Goal: Task Accomplishment & Management: Manage account settings

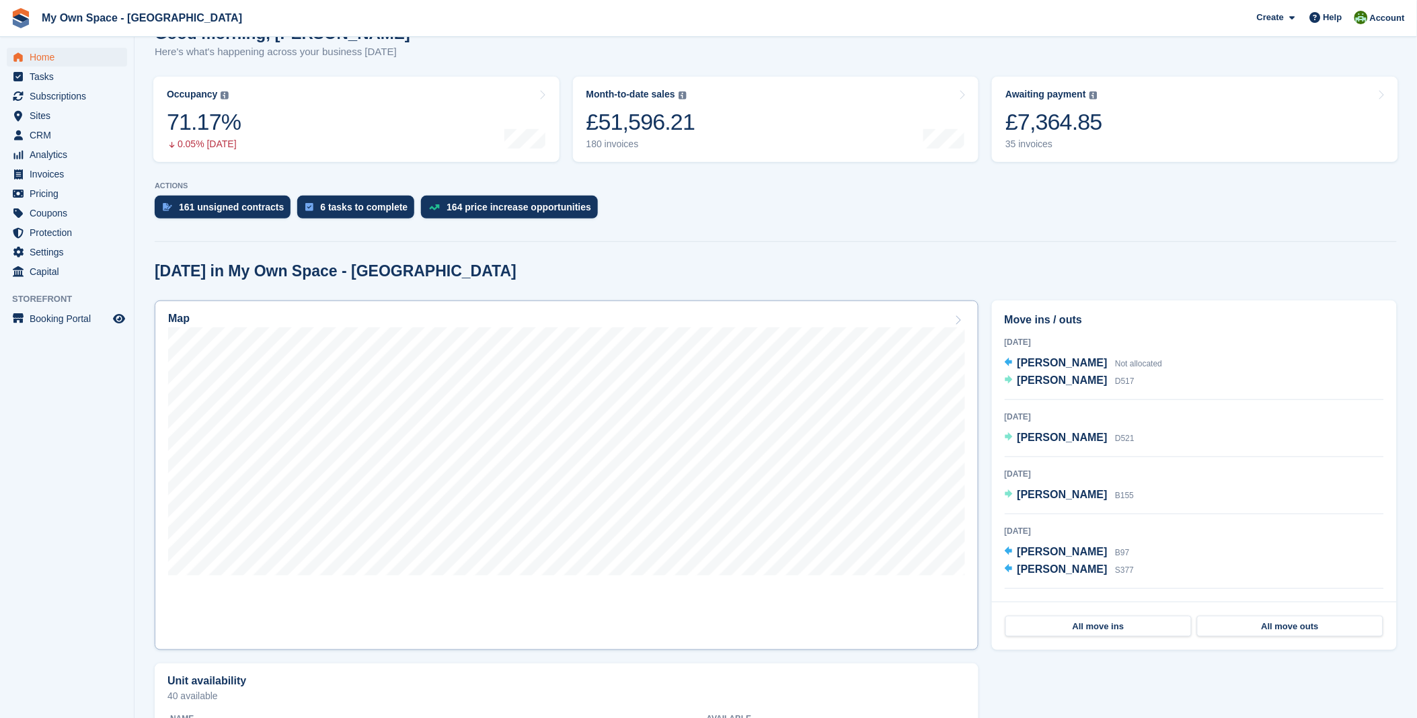
scroll to position [149, 0]
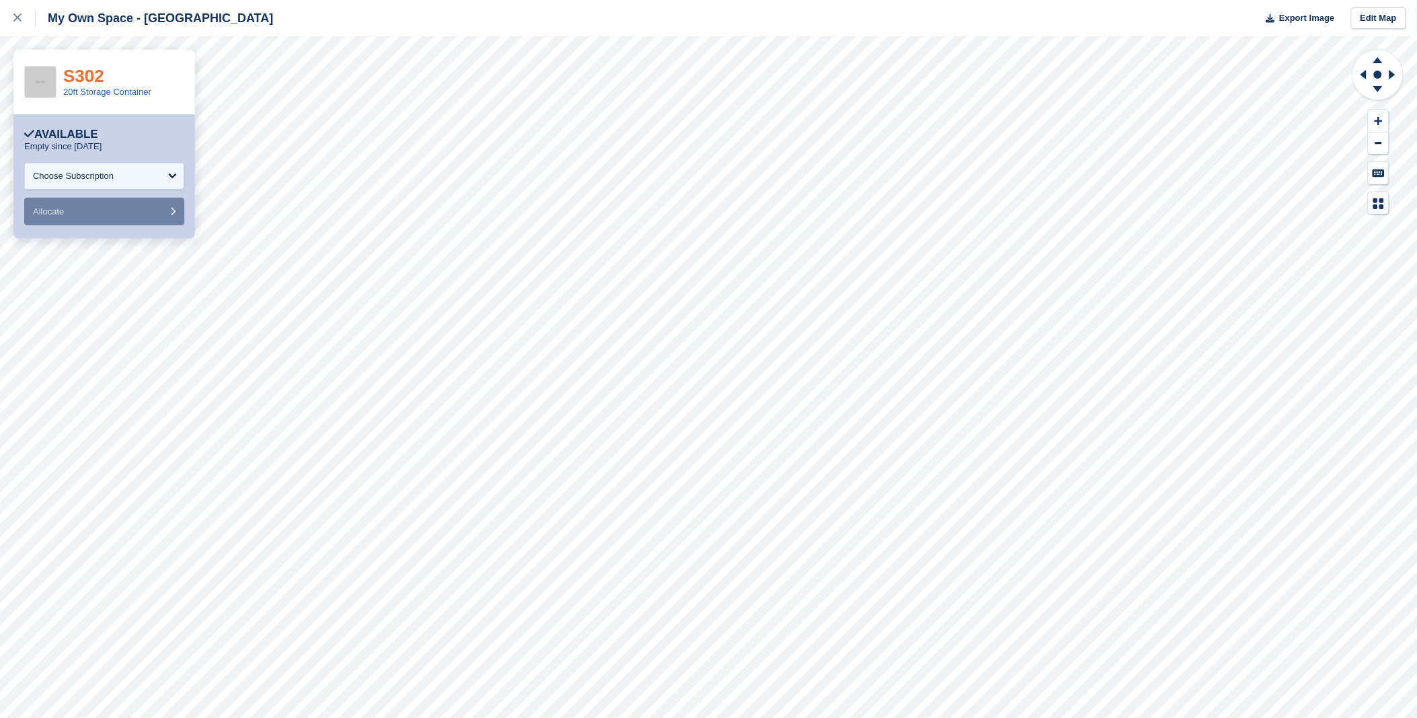
click at [72, 76] on link "S302" at bounding box center [83, 76] width 41 height 20
click at [23, 16] on div at bounding box center [24, 18] width 22 height 16
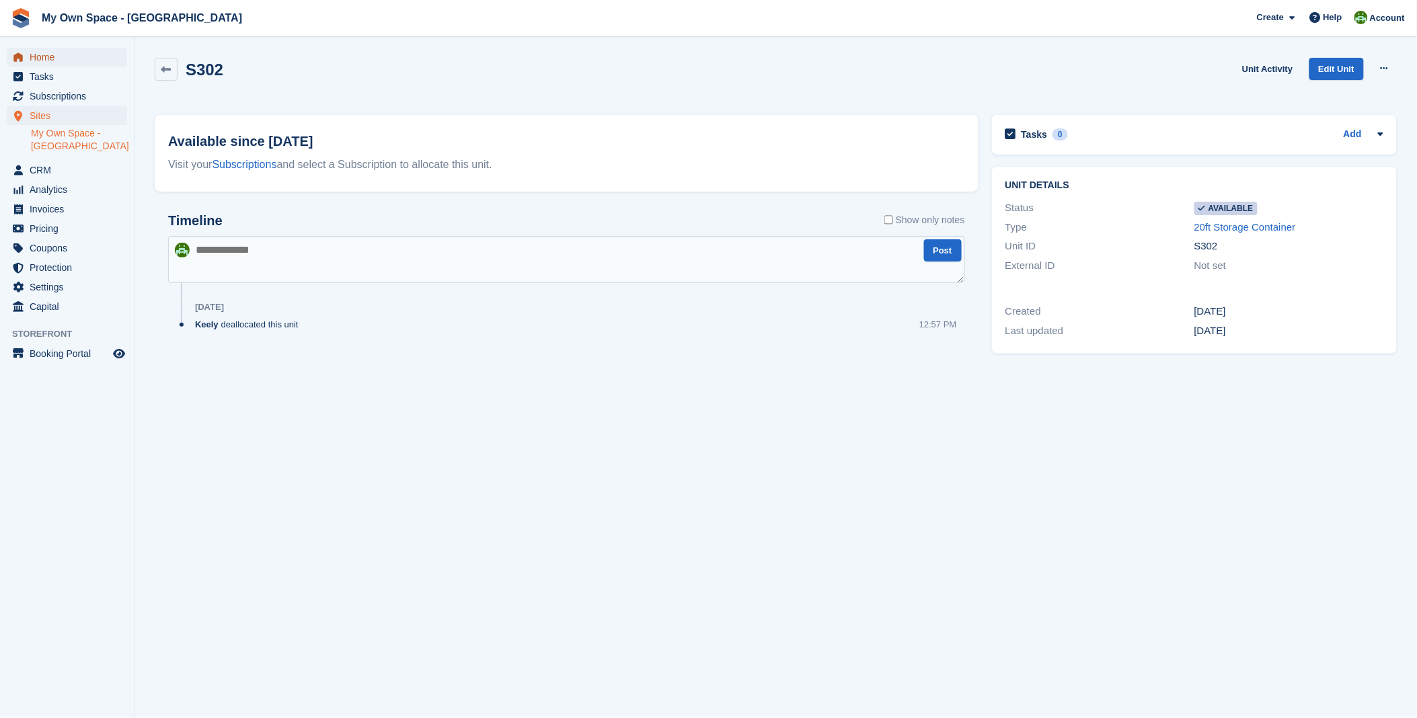
click at [47, 56] on span "Home" at bounding box center [70, 57] width 81 height 19
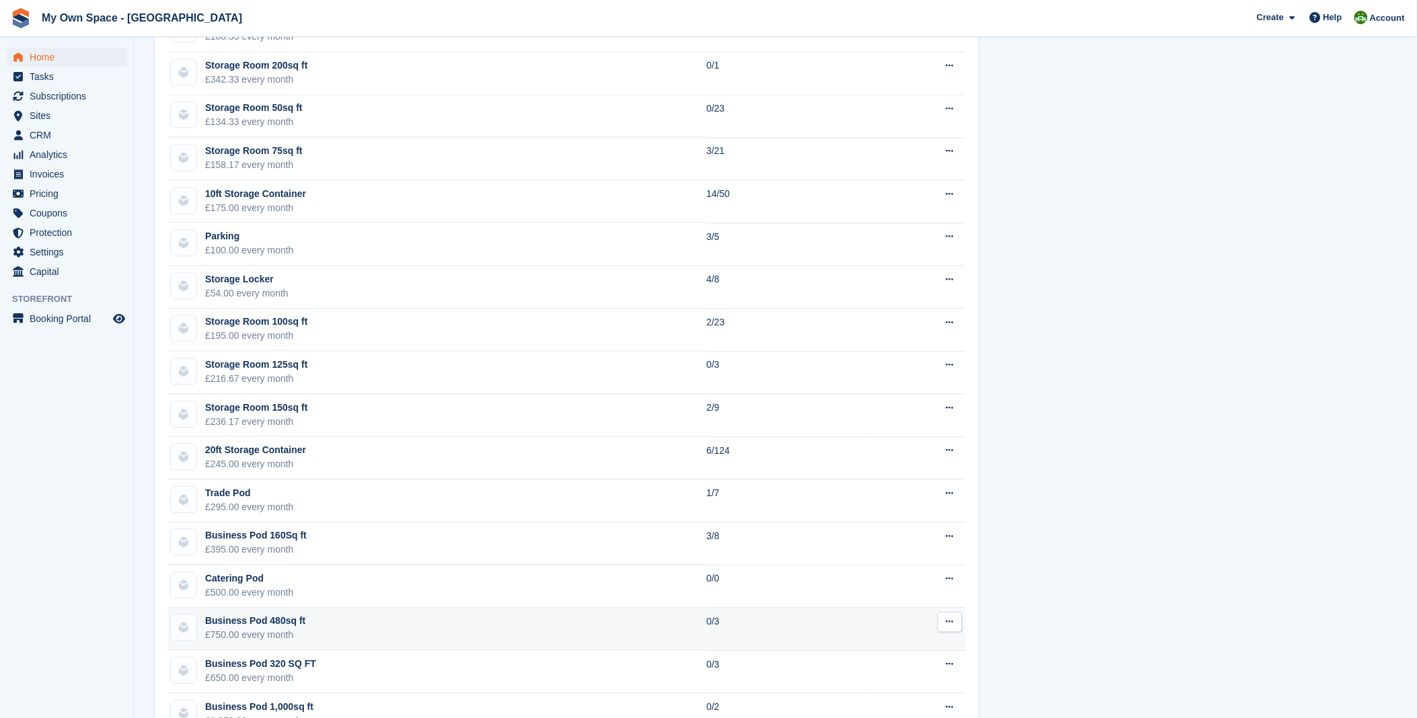
scroll to position [971, 0]
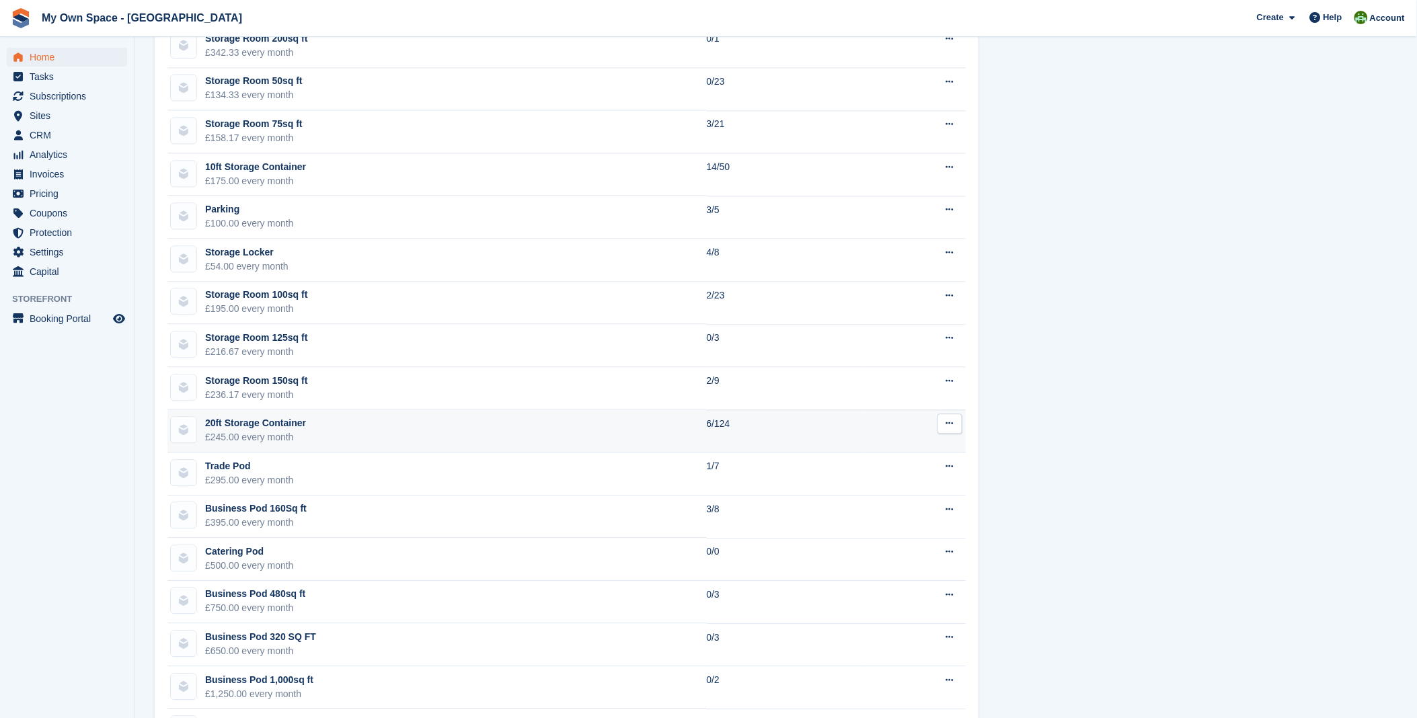
click at [260, 428] on div "20ft Storage Container" at bounding box center [255, 423] width 101 height 14
click at [823, 426] on td "6/124" at bounding box center [786, 431] width 159 height 43
click at [950, 428] on icon at bounding box center [949, 423] width 7 height 9
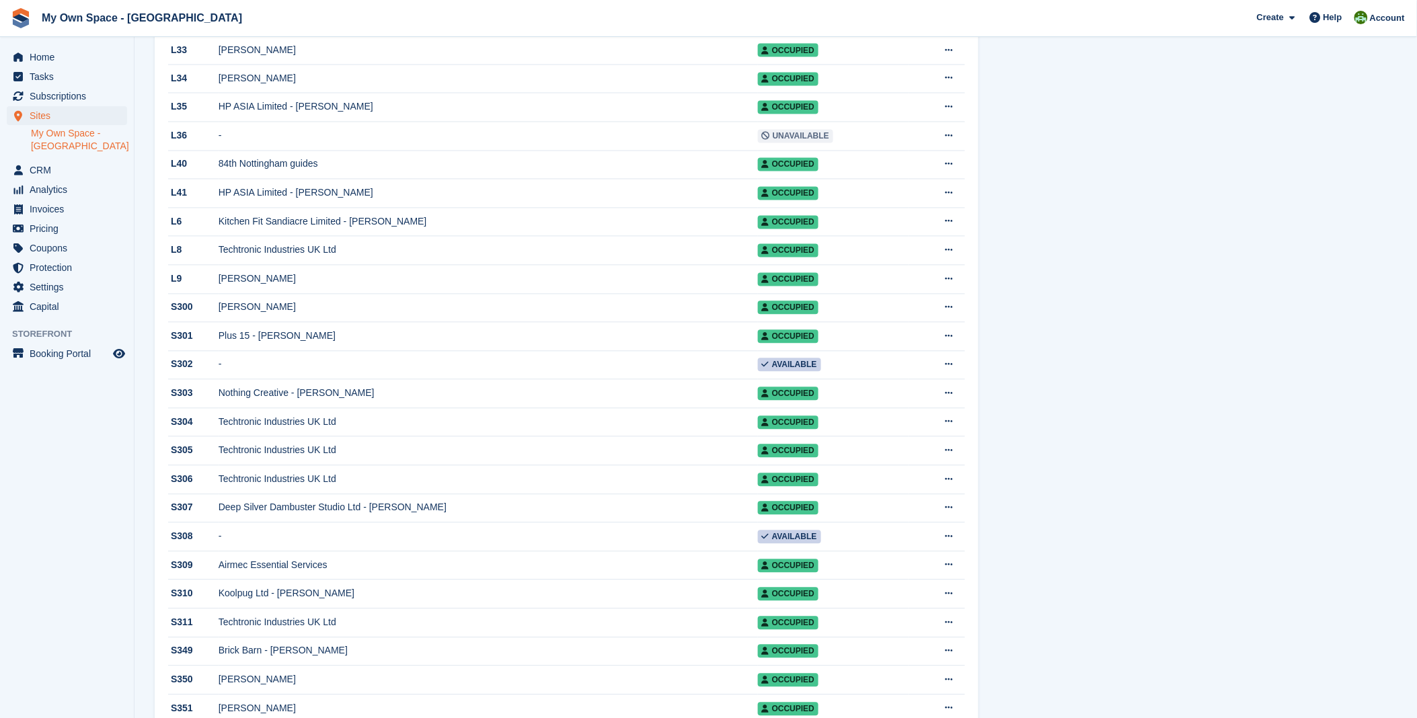
scroll to position [2690, 0]
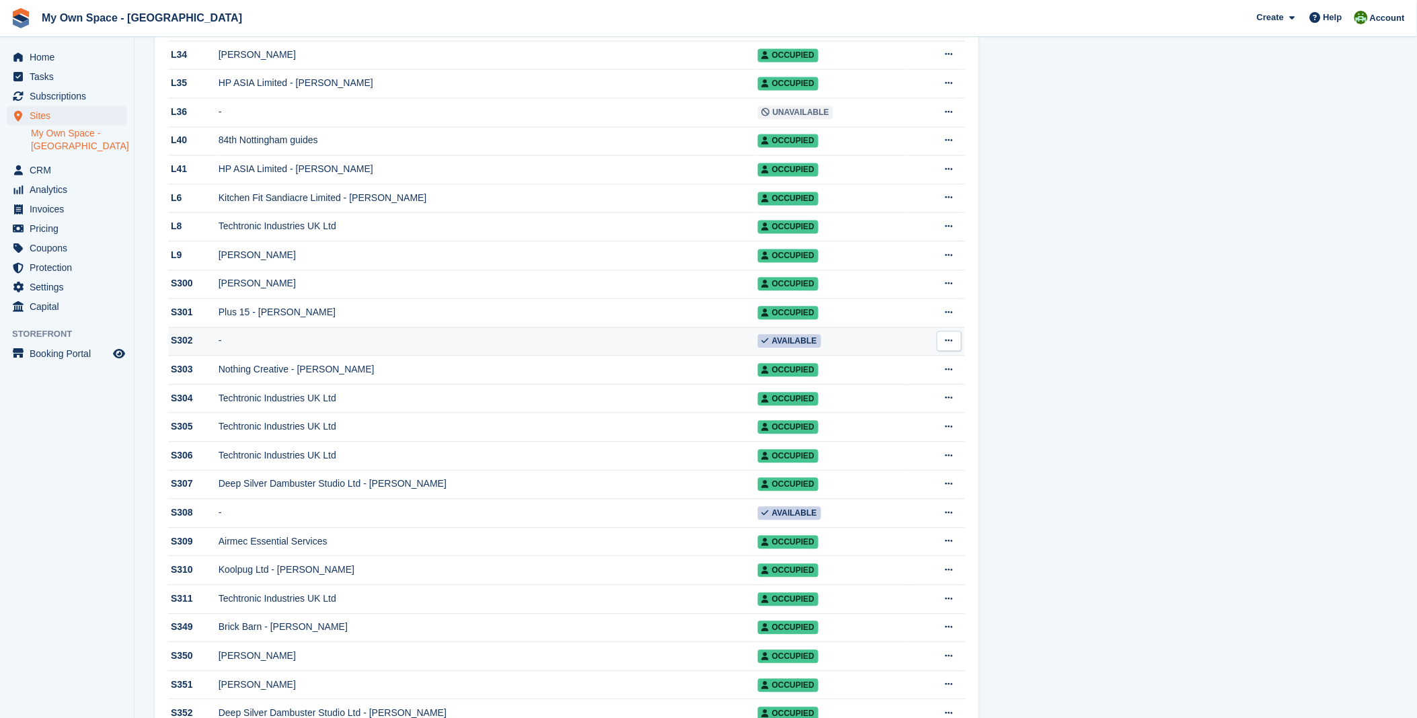
click at [956, 352] on button at bounding box center [949, 342] width 25 height 20
click at [882, 377] on p "Edit unit" at bounding box center [897, 367] width 117 height 17
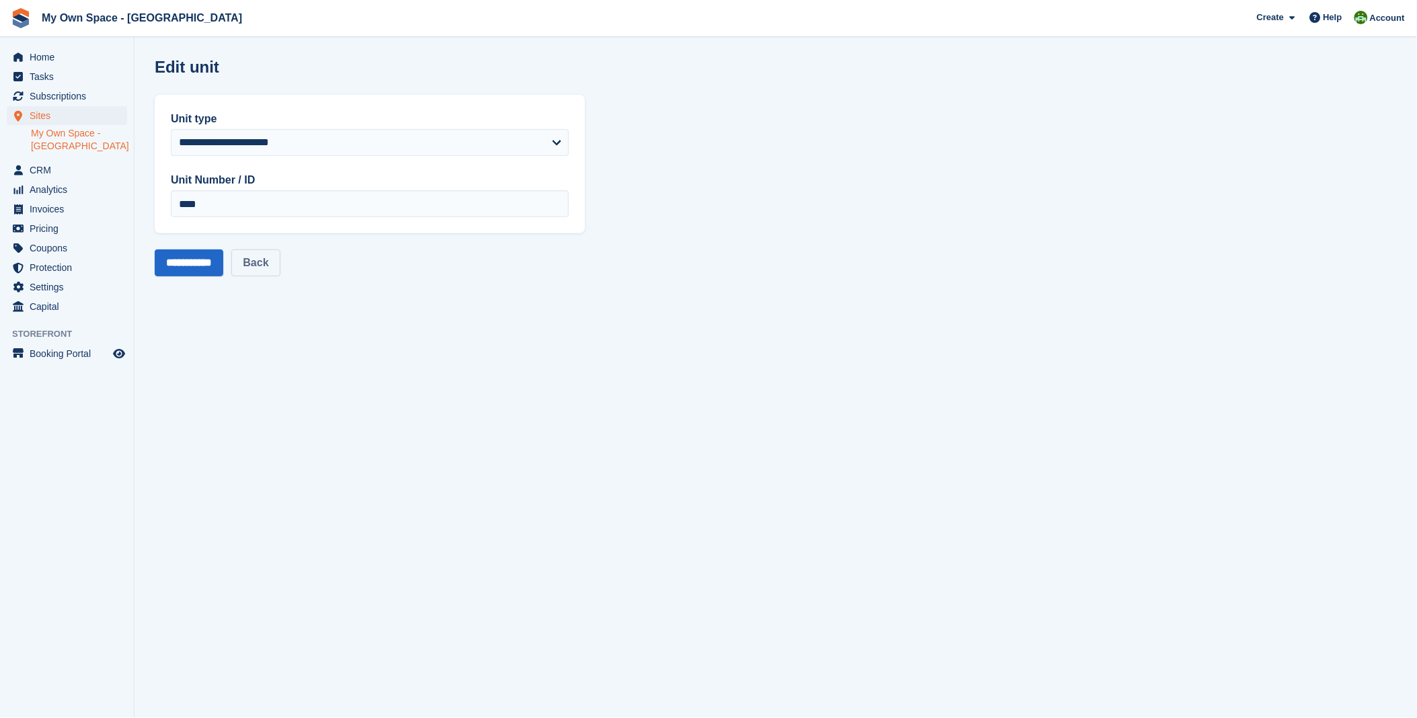
click at [272, 266] on link "Back" at bounding box center [255, 263] width 48 height 27
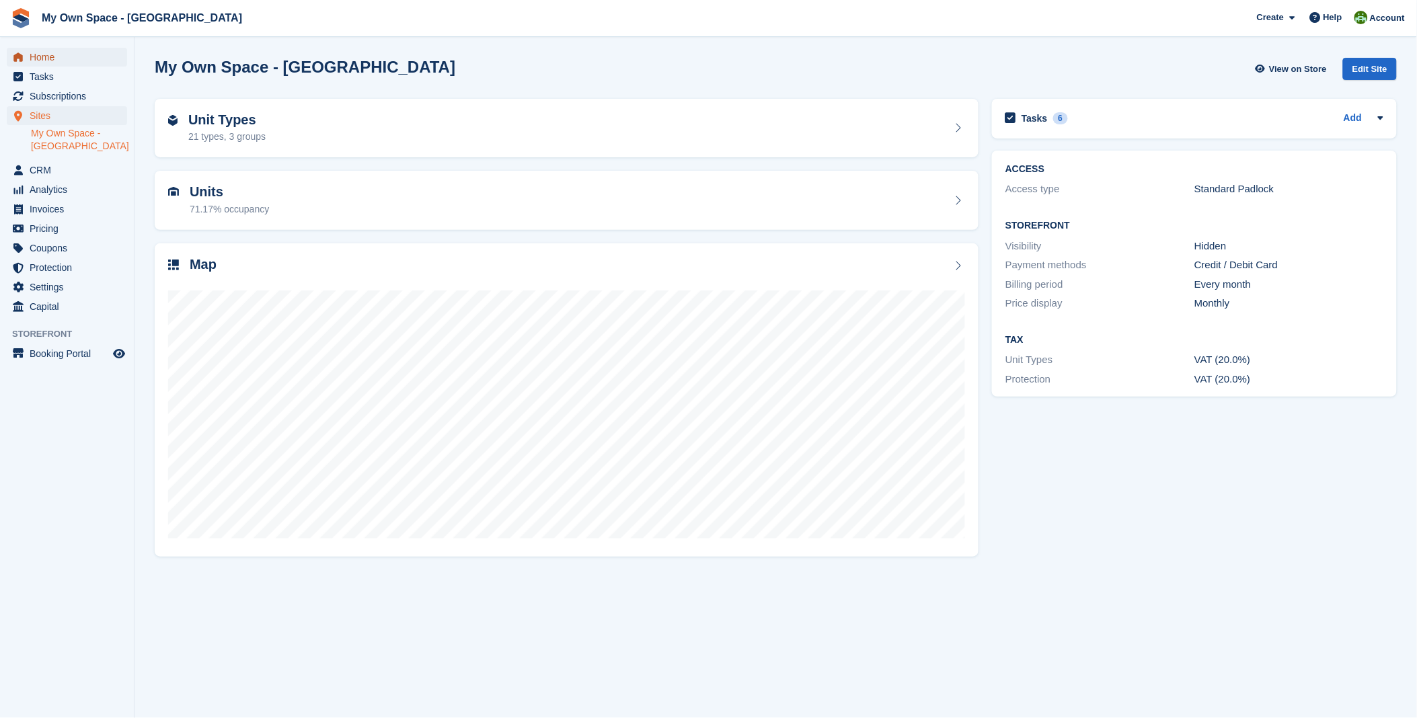
click at [51, 49] on span "Home" at bounding box center [70, 57] width 81 height 19
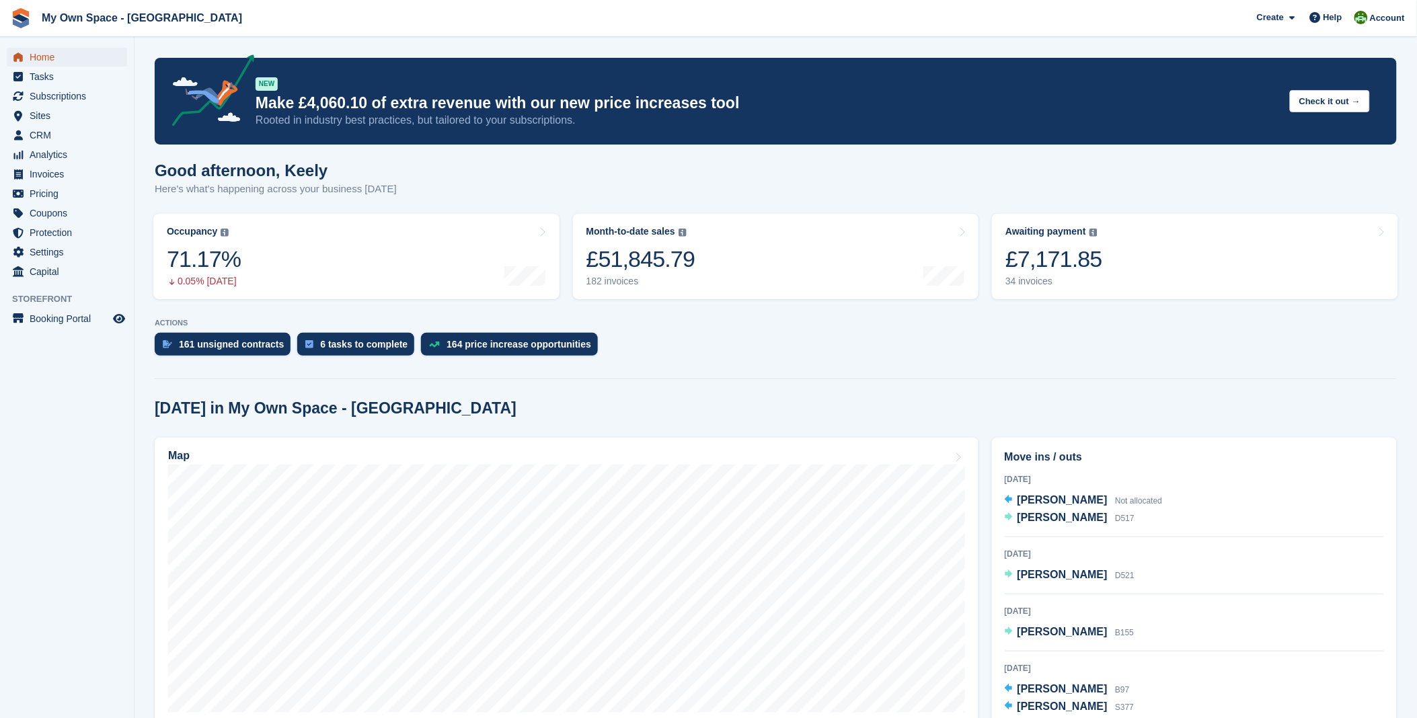
click at [52, 62] on span "Home" at bounding box center [70, 57] width 81 height 19
click at [48, 77] on span "Tasks" at bounding box center [70, 76] width 81 height 19
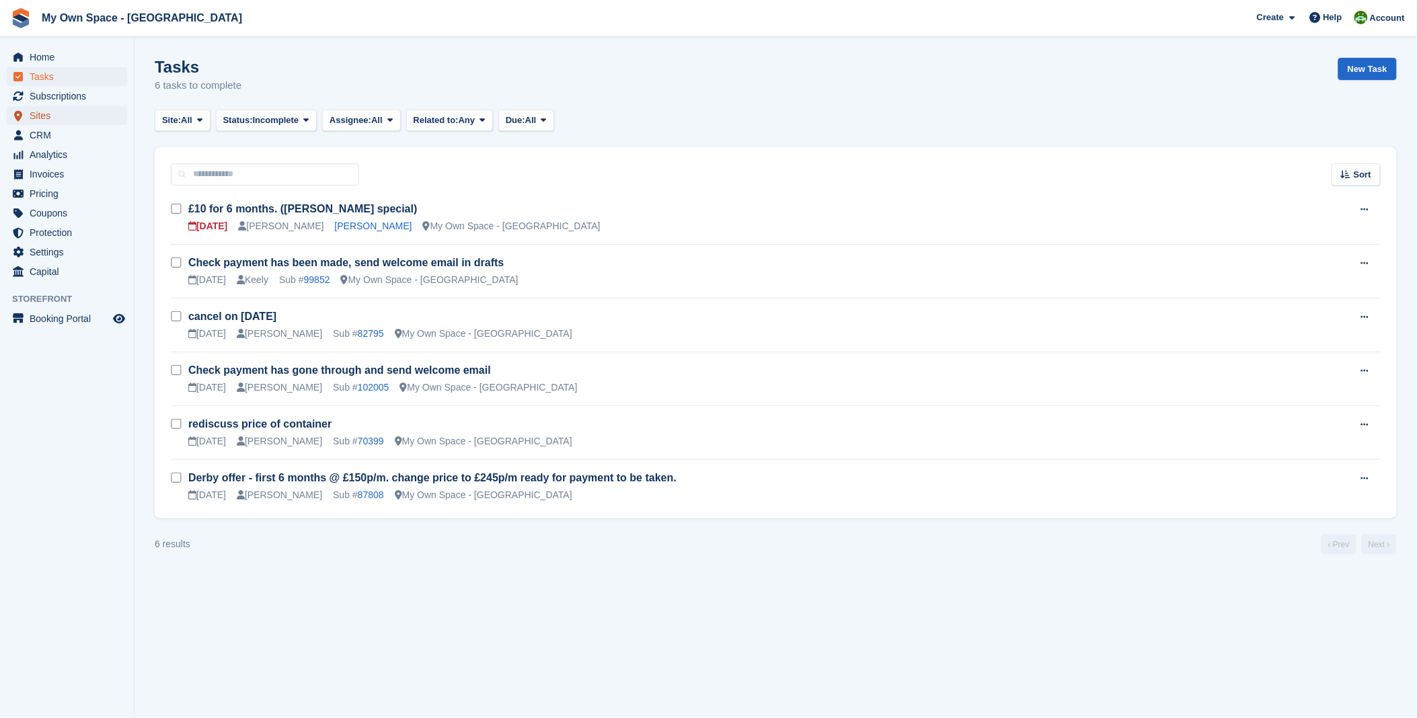
click at [49, 112] on span "Sites" at bounding box center [70, 115] width 81 height 19
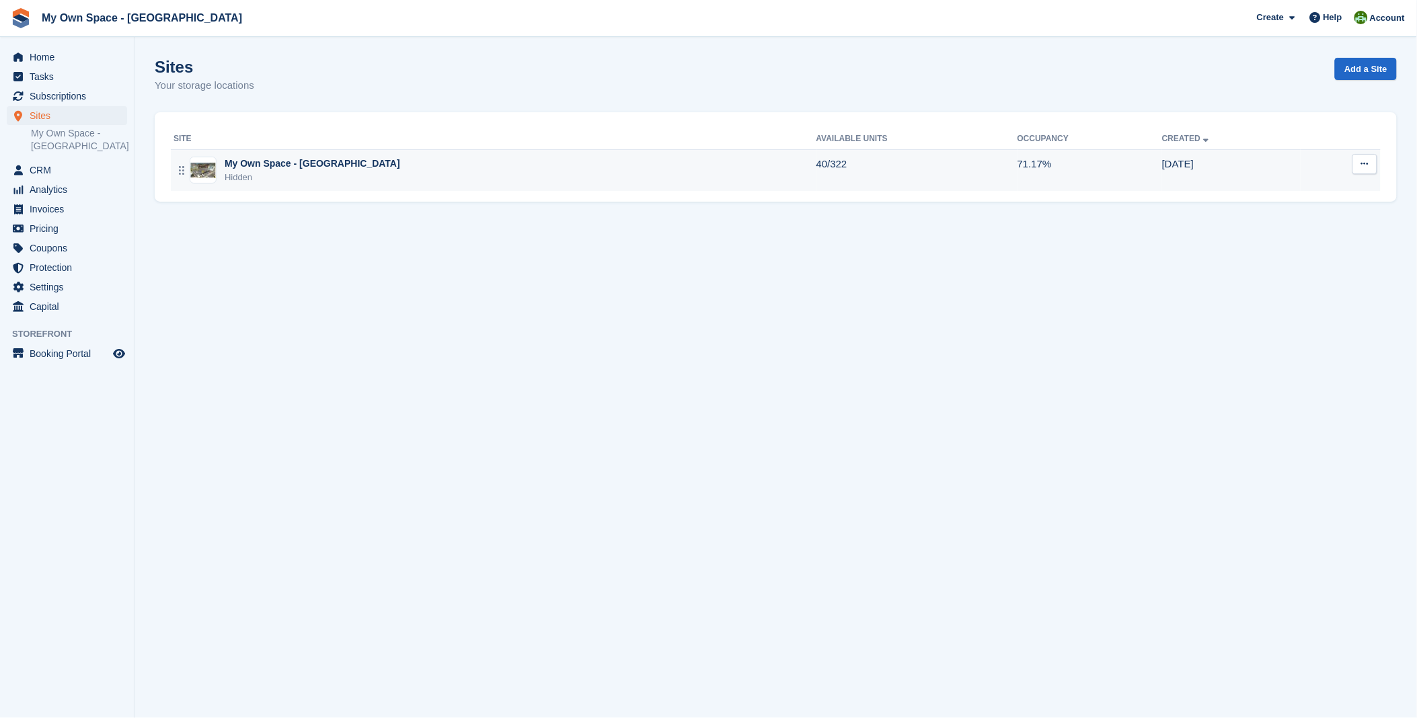
click at [293, 155] on td "My Own Space - Nottingham Hidden" at bounding box center [494, 170] width 646 height 42
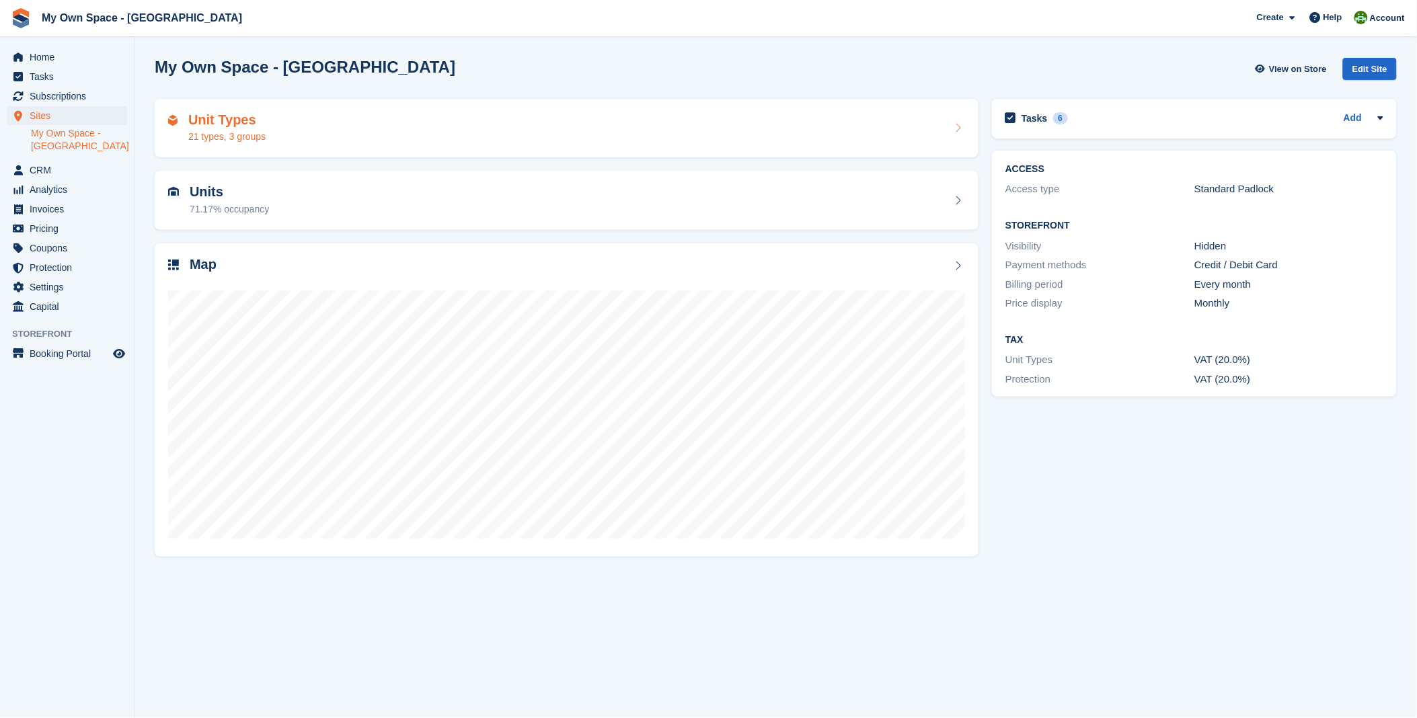
click at [278, 130] on div "Unit Types 21 types, 3 groups" at bounding box center [566, 128] width 797 height 32
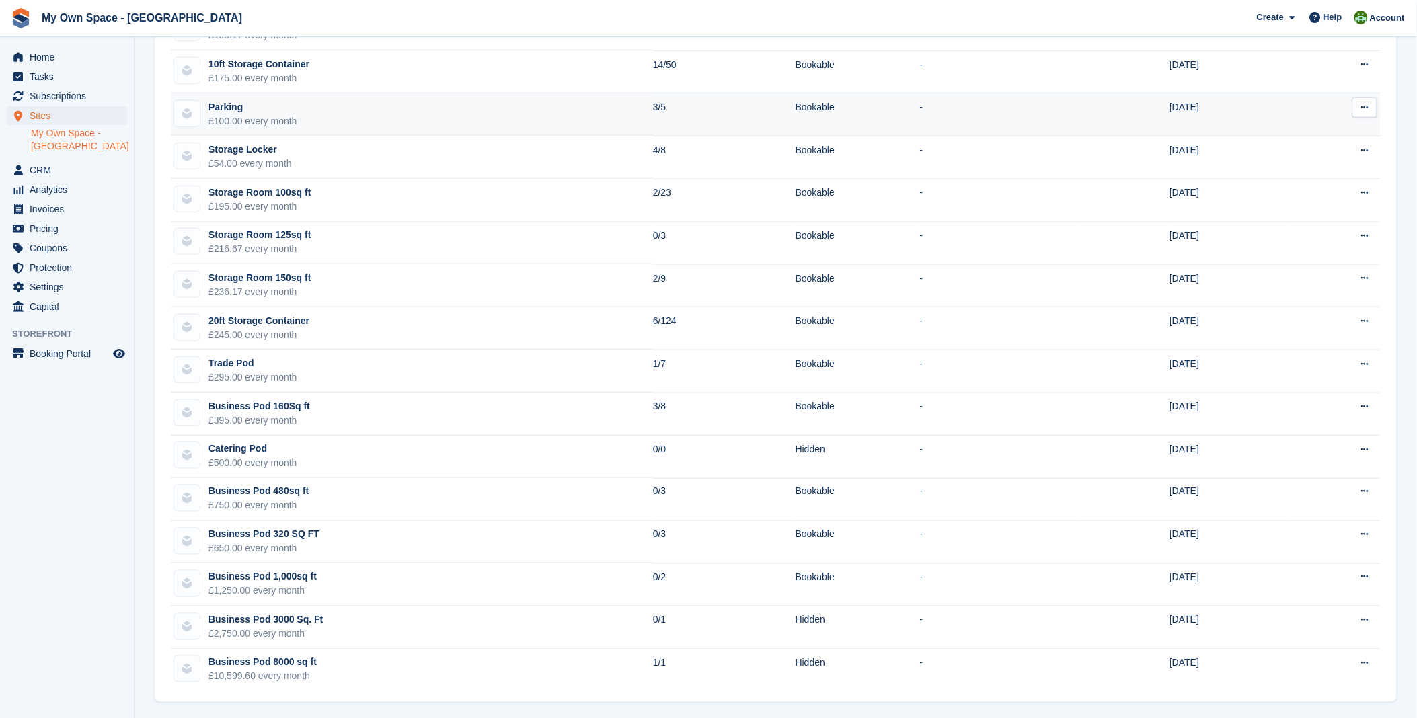
scroll to position [436, 0]
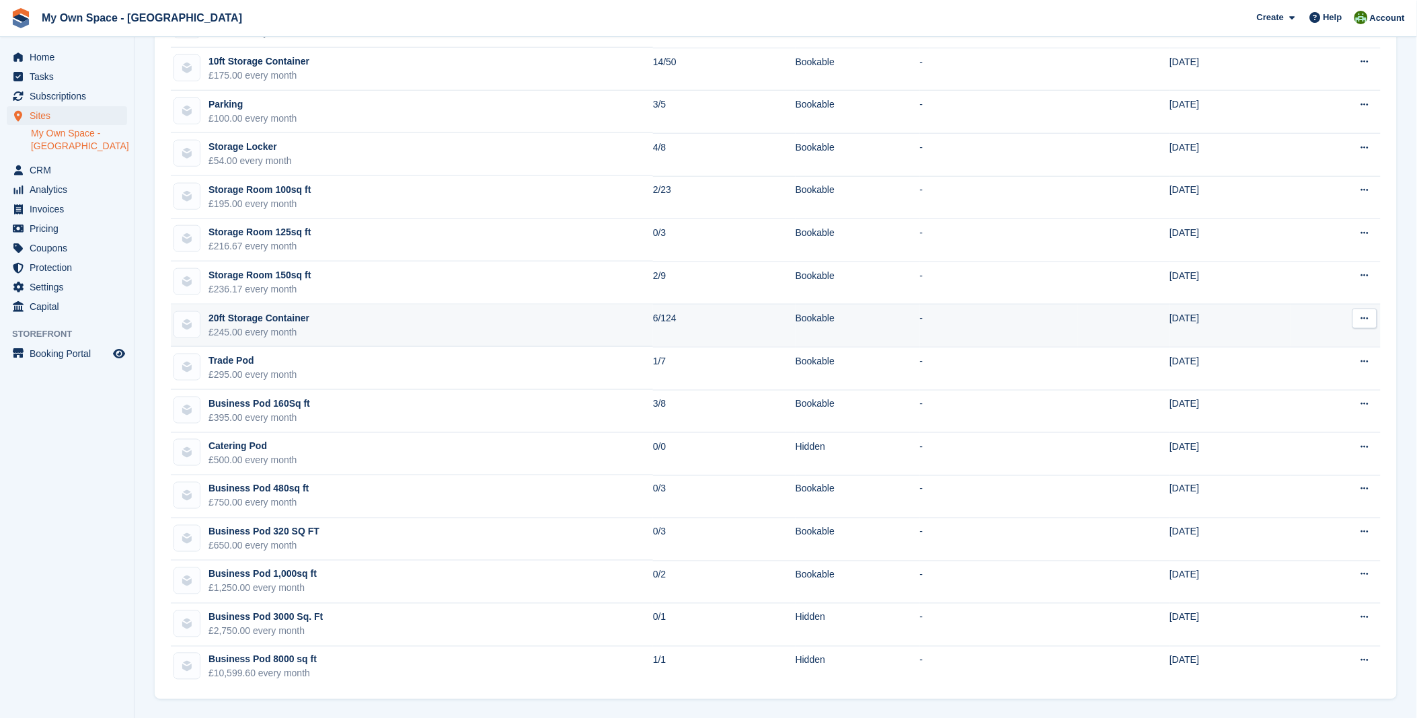
click at [299, 321] on div "20ft Storage Container" at bounding box center [258, 318] width 101 height 14
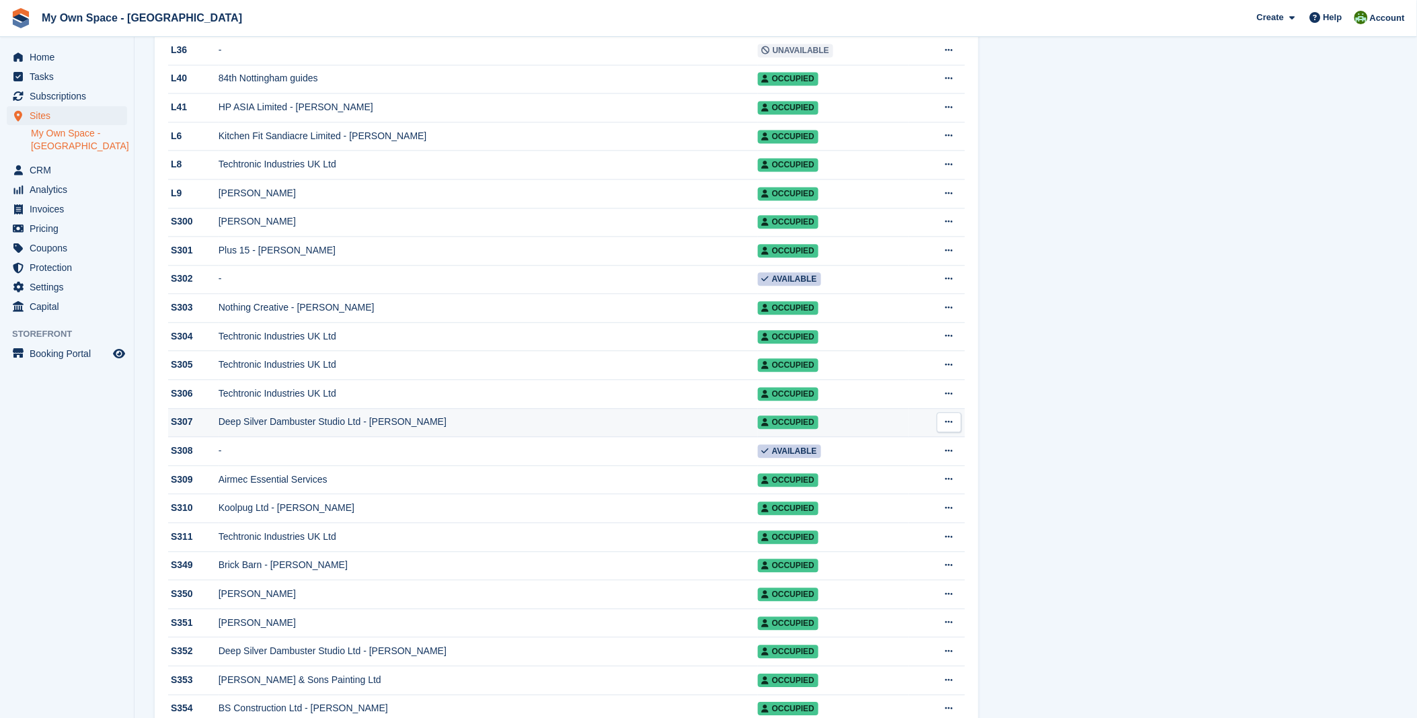
scroll to position [2765, 0]
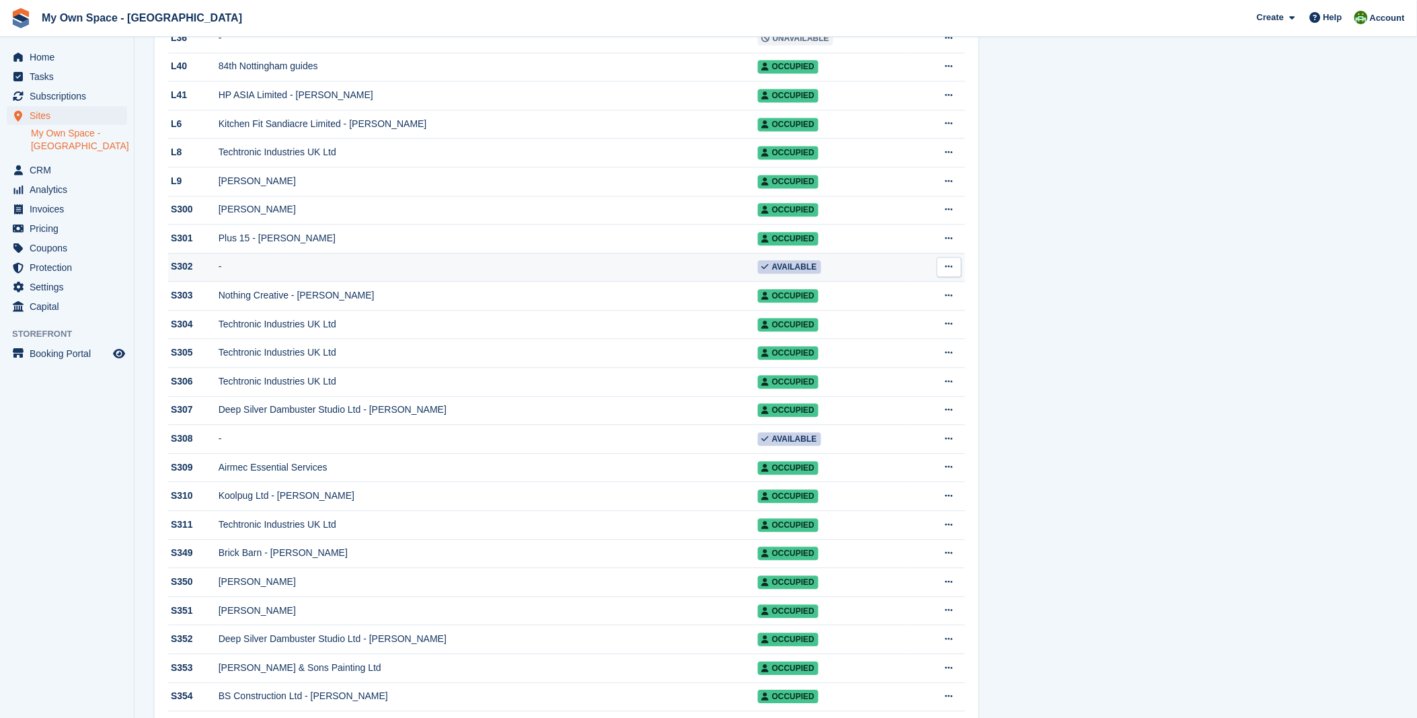
click at [775, 274] on span "Available" at bounding box center [789, 266] width 63 height 13
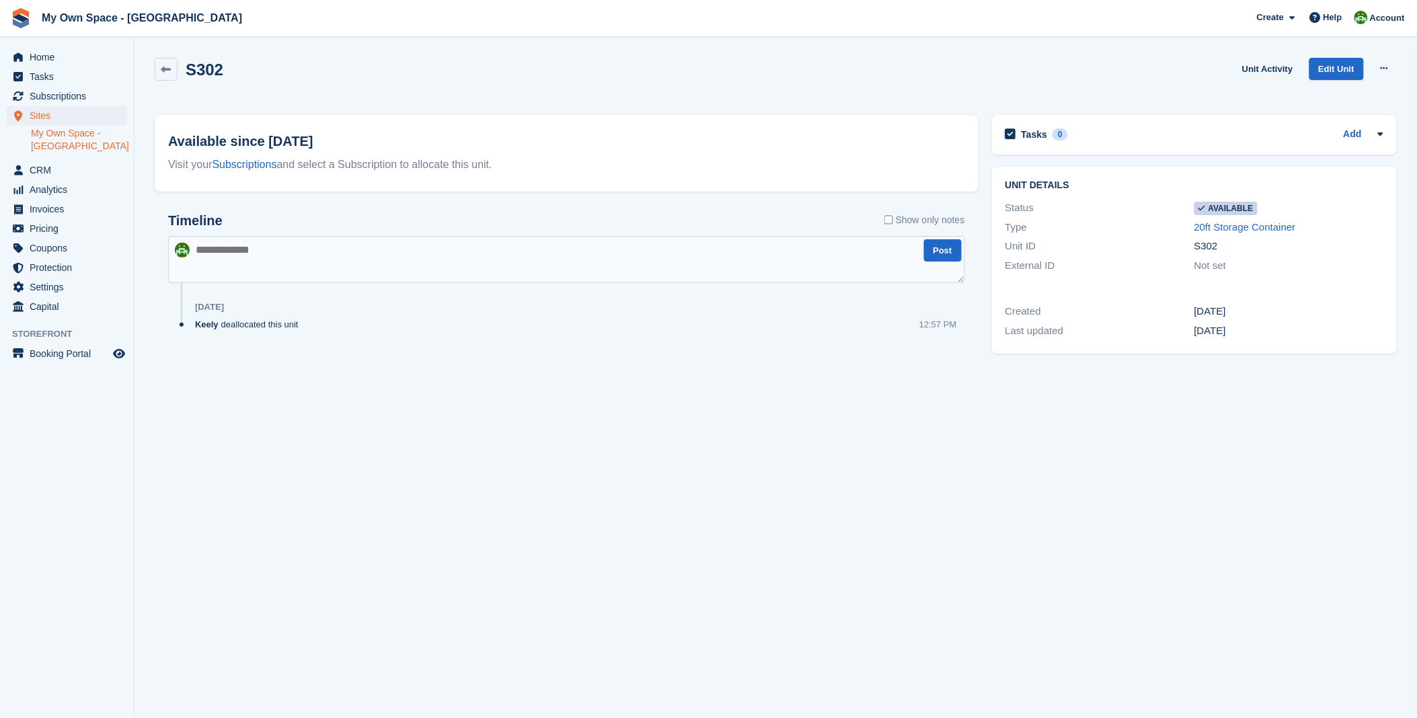
click at [1227, 209] on span "Available" at bounding box center [1225, 208] width 63 height 13
click at [1334, 75] on link "Edit Unit" at bounding box center [1336, 69] width 54 height 22
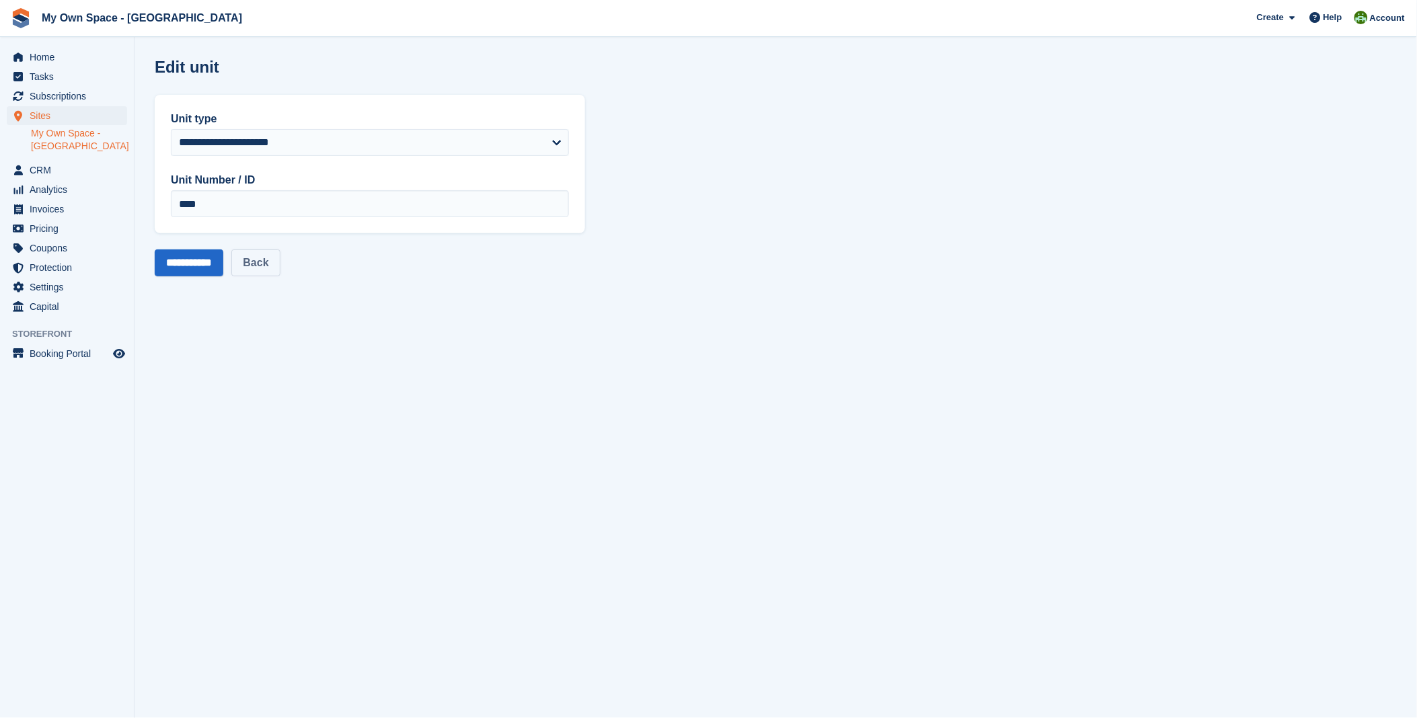
click at [272, 262] on link "Back" at bounding box center [255, 263] width 48 height 27
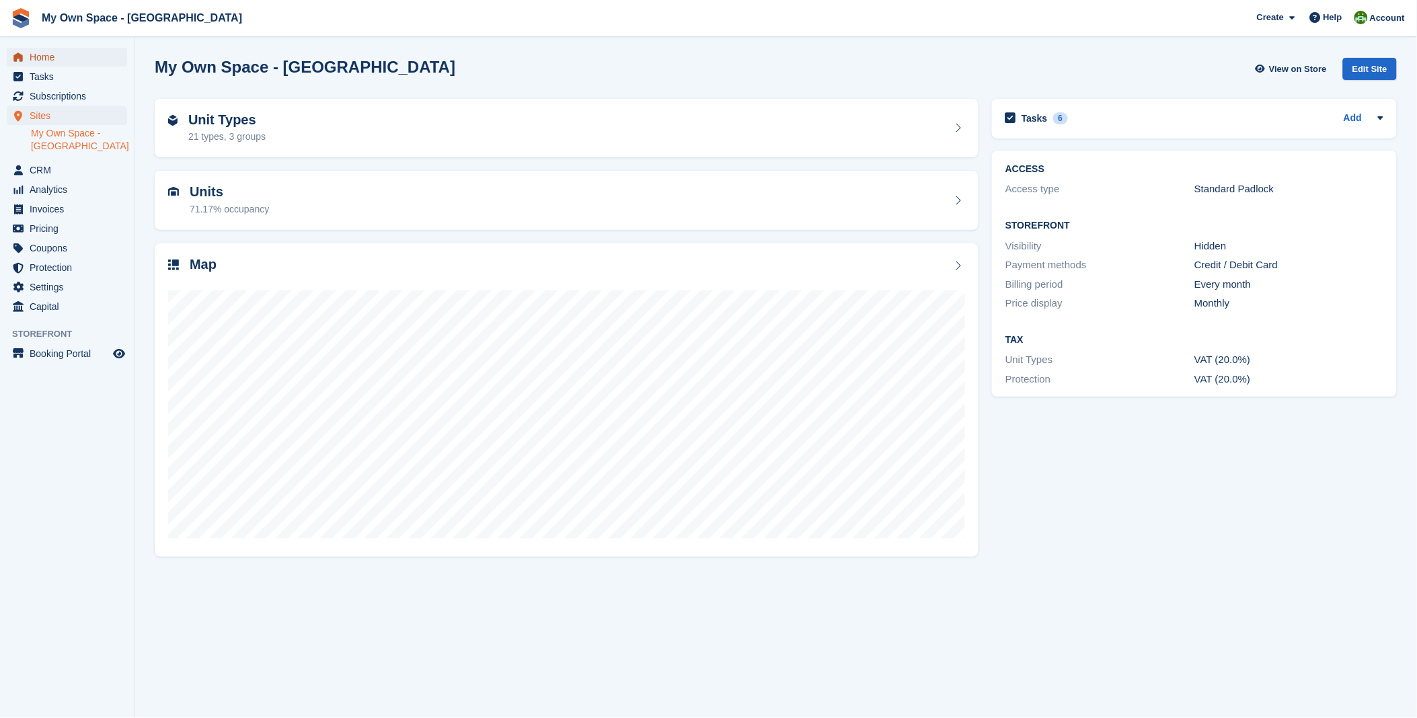
click at [43, 61] on span "Home" at bounding box center [70, 57] width 81 height 19
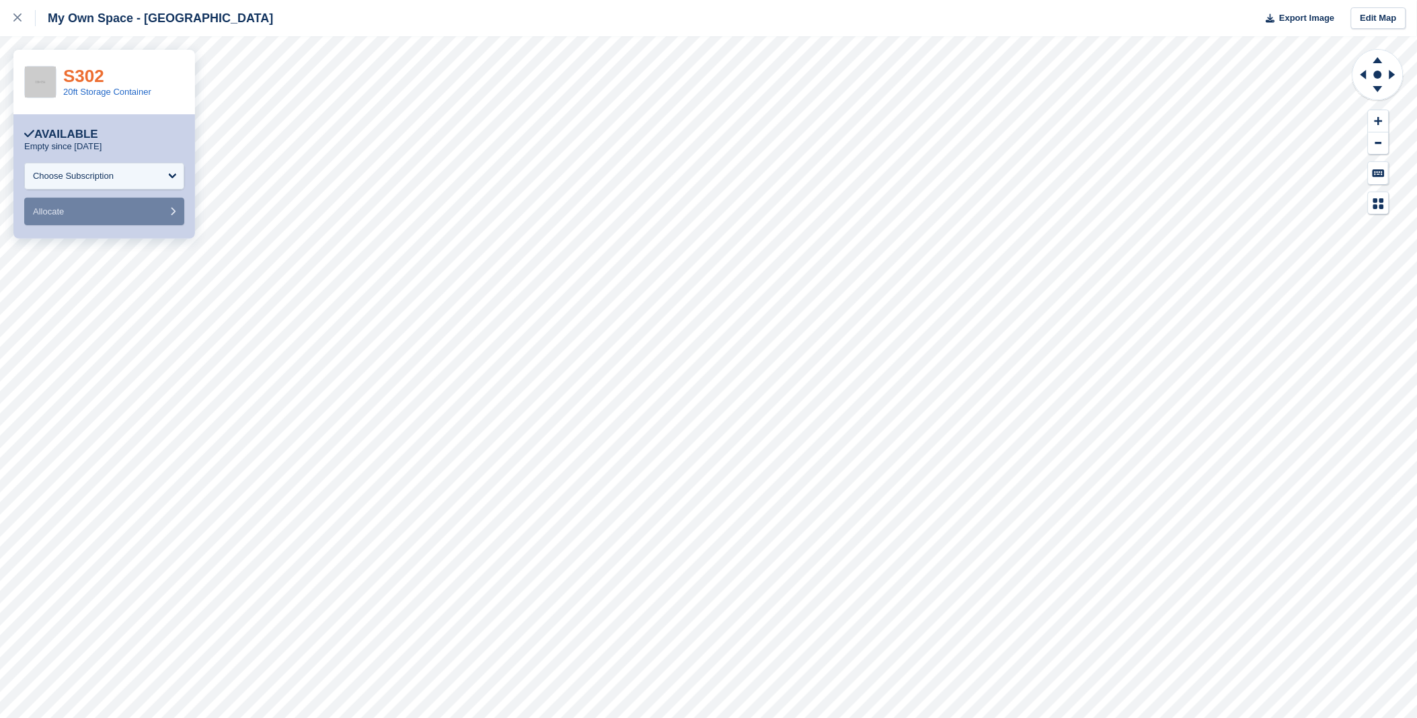
click at [85, 81] on link "S302" at bounding box center [83, 76] width 41 height 20
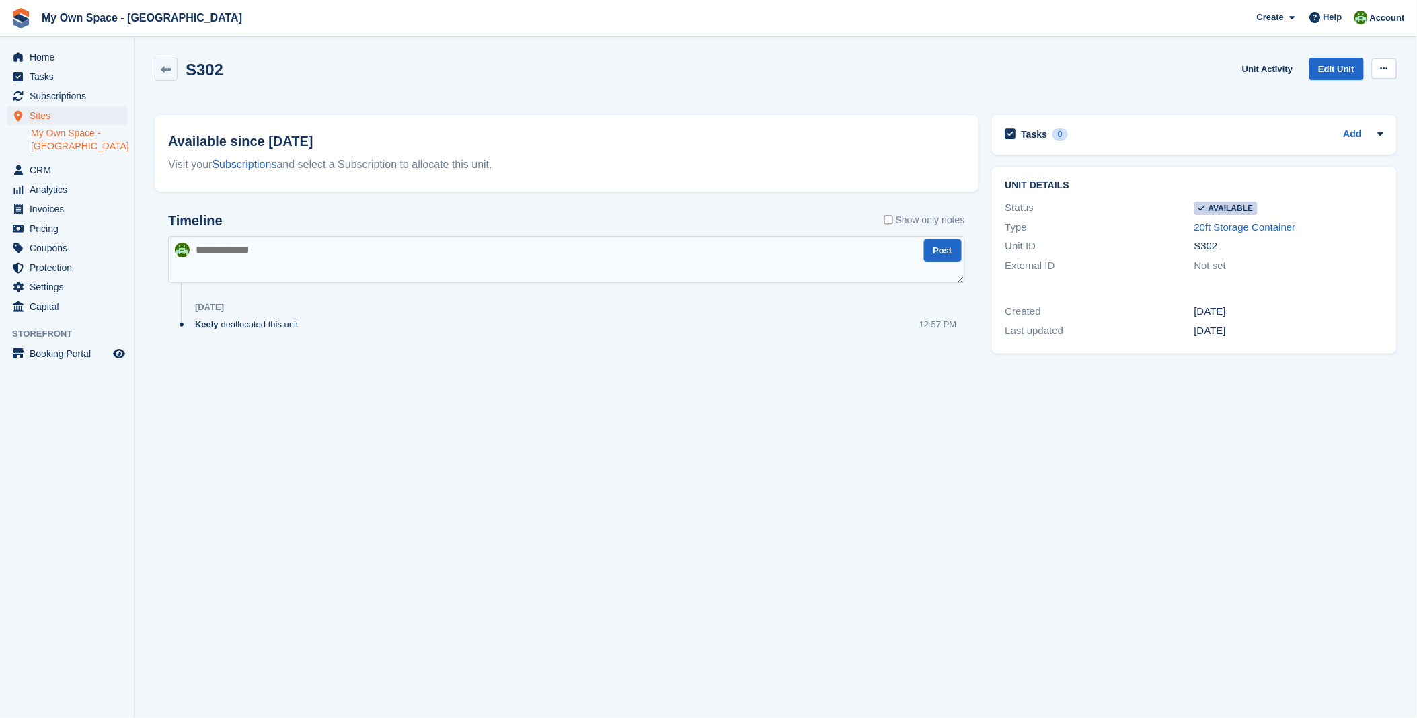
click at [1383, 64] on button at bounding box center [1384, 69] width 25 height 20
click at [1361, 94] on p "Make unavailable" at bounding box center [1332, 94] width 117 height 17
click at [62, 55] on span "Home" at bounding box center [70, 57] width 81 height 19
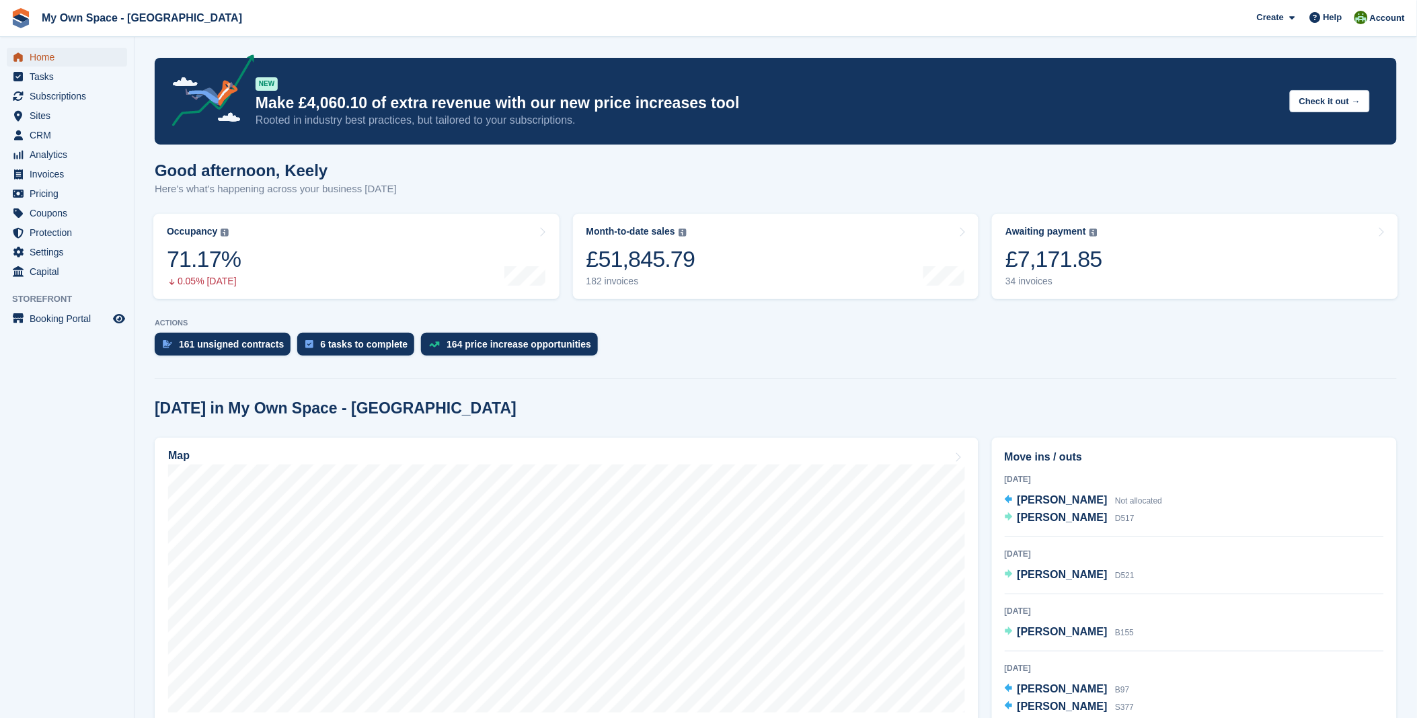
click at [56, 62] on span "Home" at bounding box center [70, 57] width 81 height 19
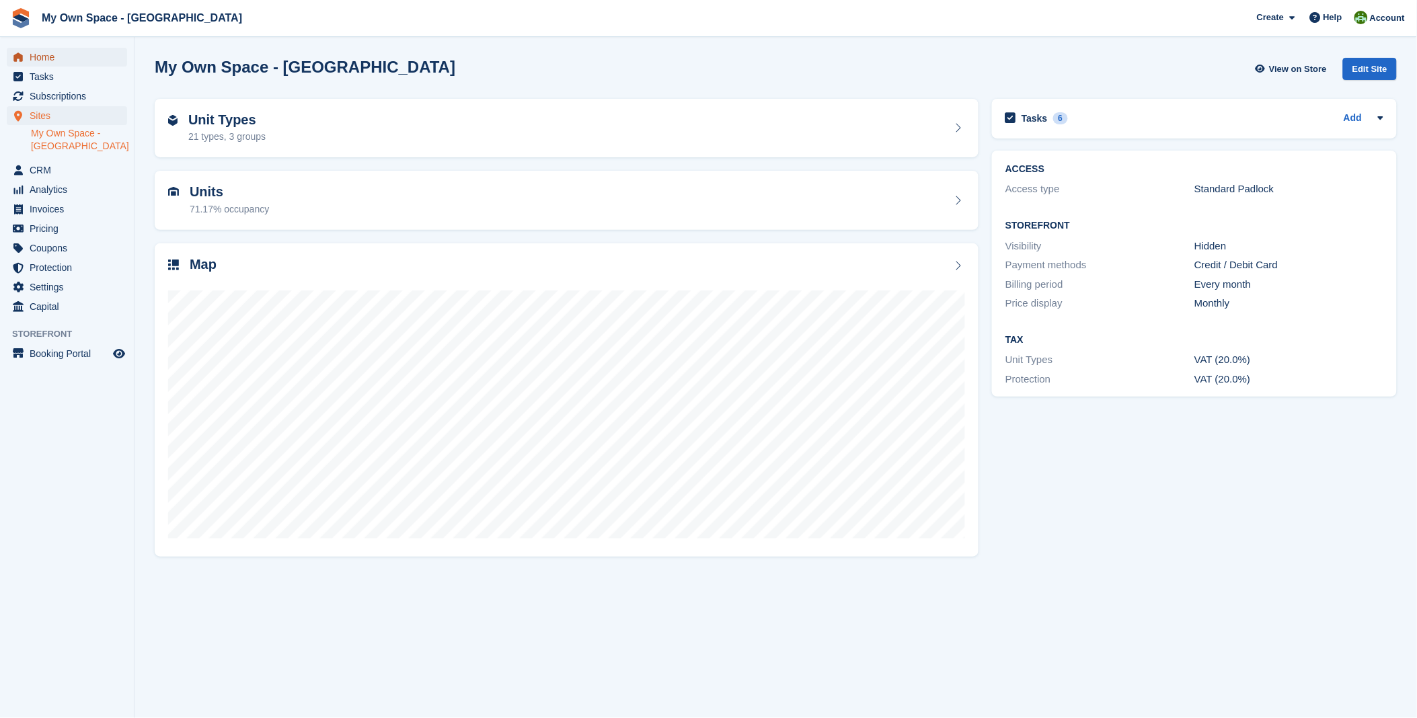
click at [52, 59] on span "Home" at bounding box center [70, 57] width 81 height 19
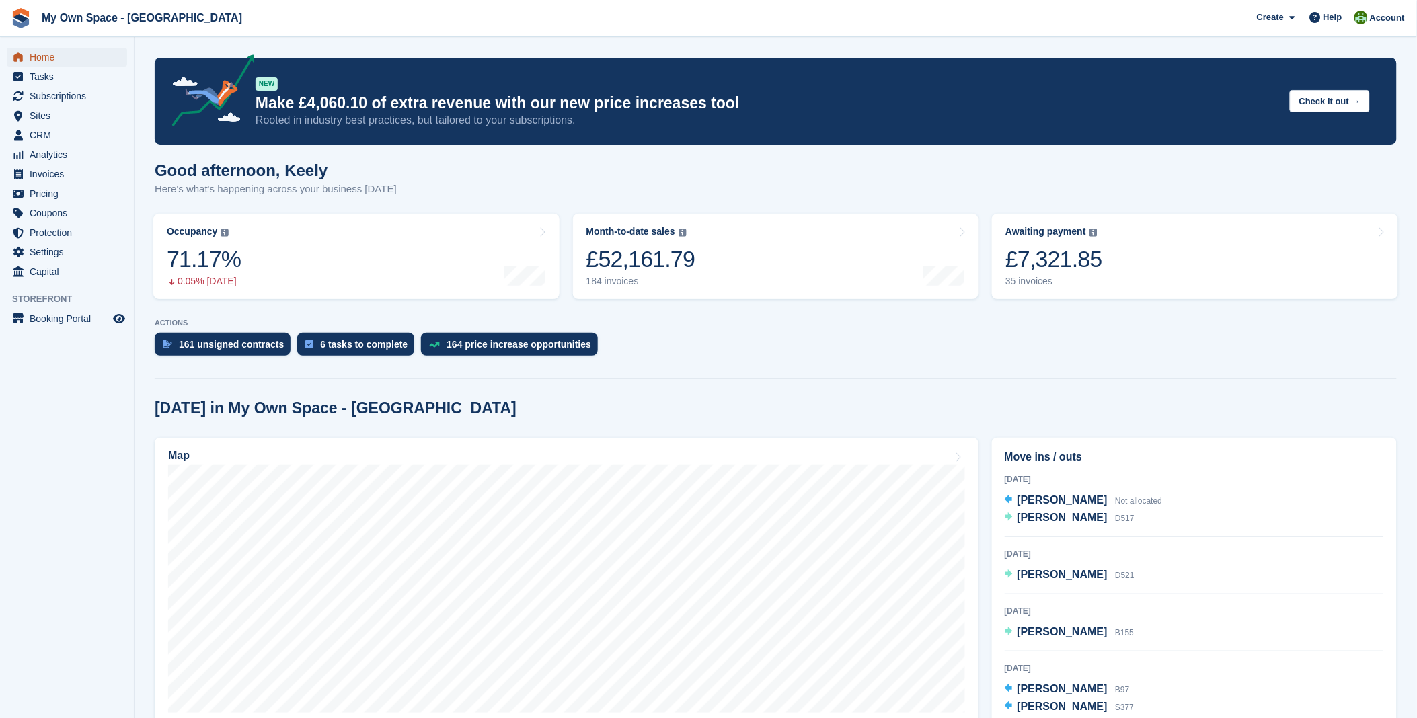
click at [48, 55] on span "Home" at bounding box center [70, 57] width 81 height 19
